Goal: Information Seeking & Learning: Check status

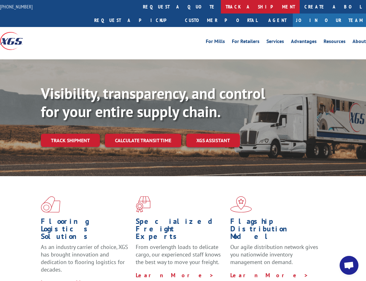
click at [221, 12] on link "track a shipment" at bounding box center [260, 7] width 79 height 14
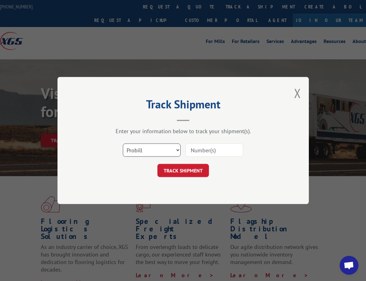
click at [146, 147] on select "Select category... Probill BOL PO" at bounding box center [152, 149] width 58 height 13
select select "bol"
click at [123, 143] on select "Select category... Probill BOL PO" at bounding box center [152, 149] width 58 height 13
click at [201, 154] on input at bounding box center [214, 149] width 58 height 13
type input "2874680"
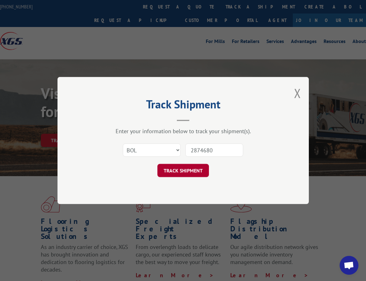
click at [201, 170] on button "TRACK SHIPMENT" at bounding box center [182, 170] width 51 height 13
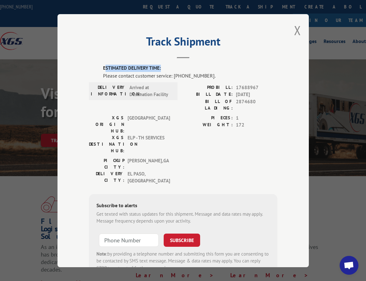
drag, startPoint x: 102, startPoint y: 62, endPoint x: 158, endPoint y: 63, distance: 55.6
click at [158, 63] on div "Track Shipment ESTIMATED DELIVERY TIME: Please contact customer service: [PHONE…" at bounding box center [182, 140] width 251 height 253
click at [158, 65] on label "ESTIMATED DELIVERY TIME:" at bounding box center [190, 68] width 174 height 7
drag, startPoint x: 90, startPoint y: 79, endPoint x: 164, endPoint y: 100, distance: 76.8
click at [164, 100] on div "ESTIMATED DELIVERY TIME: Please contact customer service: [PHONE_NUMBER]. DELIV…" at bounding box center [183, 172] width 188 height 214
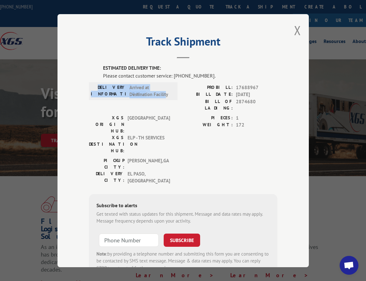
click at [132, 84] on span "Arrived at Destination Facility" at bounding box center [150, 91] width 42 height 14
drag, startPoint x: 93, startPoint y: 78, endPoint x: 128, endPoint y: 83, distance: 35.5
click at [124, 82] on div "ESTIMATED DELIVERY TIME: Please contact customer service: [PHONE_NUMBER]. DELIV…" at bounding box center [183, 172] width 188 height 214
click at [130, 84] on span "Arrived at Destination Facility" at bounding box center [150, 91] width 42 height 14
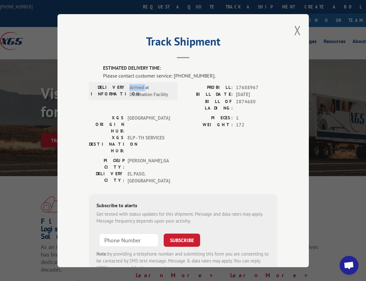
click at [131, 84] on span "Arrived at Destination Facility" at bounding box center [150, 91] width 42 height 14
drag, startPoint x: 103, startPoint y: 63, endPoint x: 177, endPoint y: 72, distance: 75.2
click at [177, 72] on div "ESTIMATED DELIVERY TIME: Please contact customer service: [PHONE_NUMBER]." at bounding box center [190, 72] width 174 height 15
click at [177, 72] on div "Please contact customer service: [PHONE_NUMBER]." at bounding box center [190, 76] width 174 height 8
